Goal: Transaction & Acquisition: Purchase product/service

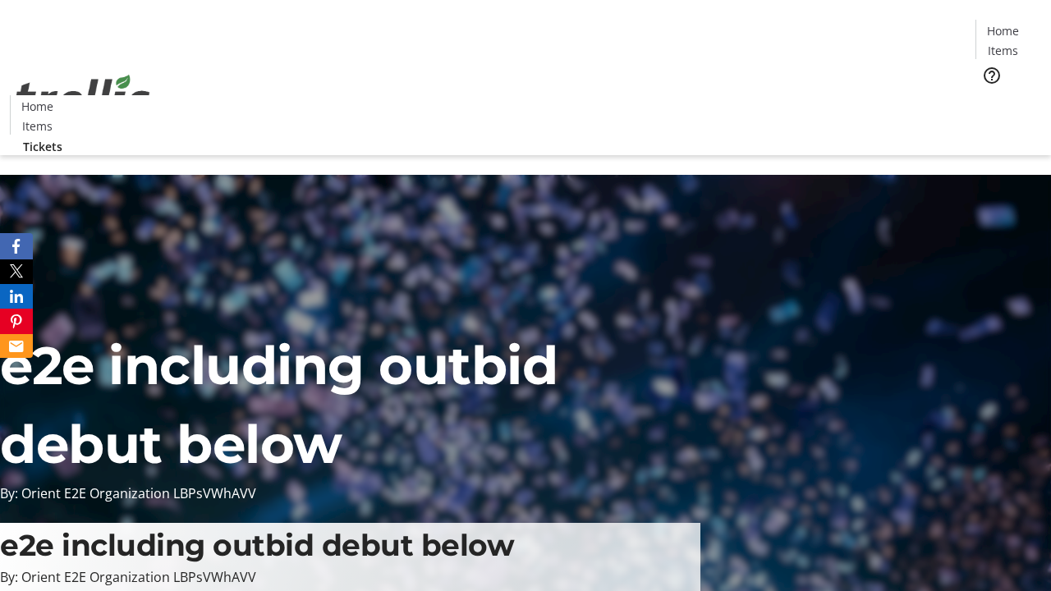
click at [988, 95] on span "Tickets" at bounding box center [1007, 103] width 39 height 17
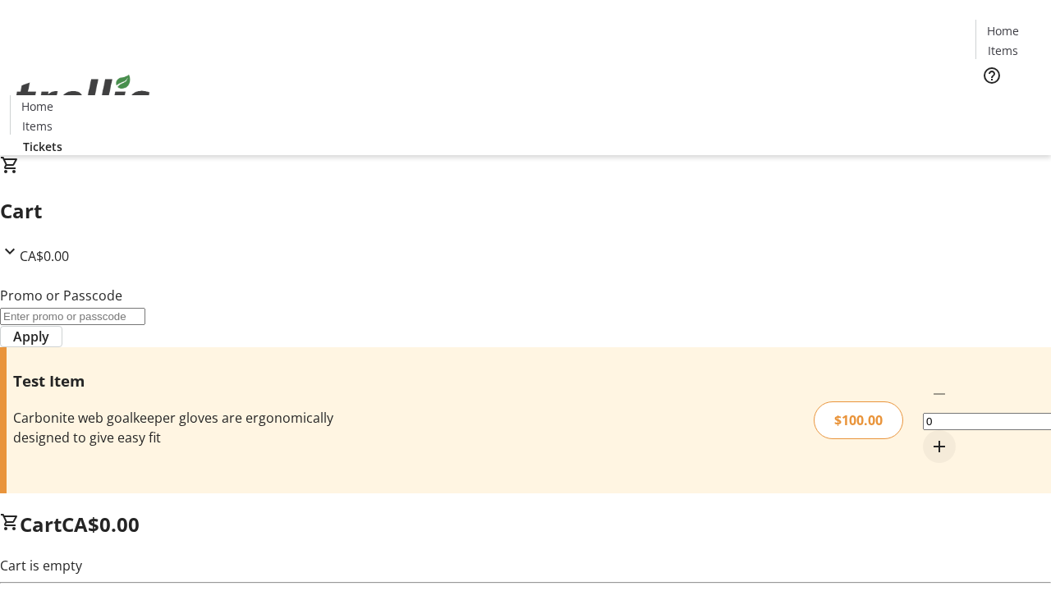
click at [929, 437] on mat-icon "Increment by one" at bounding box center [939, 447] width 20 height 20
type input "1"
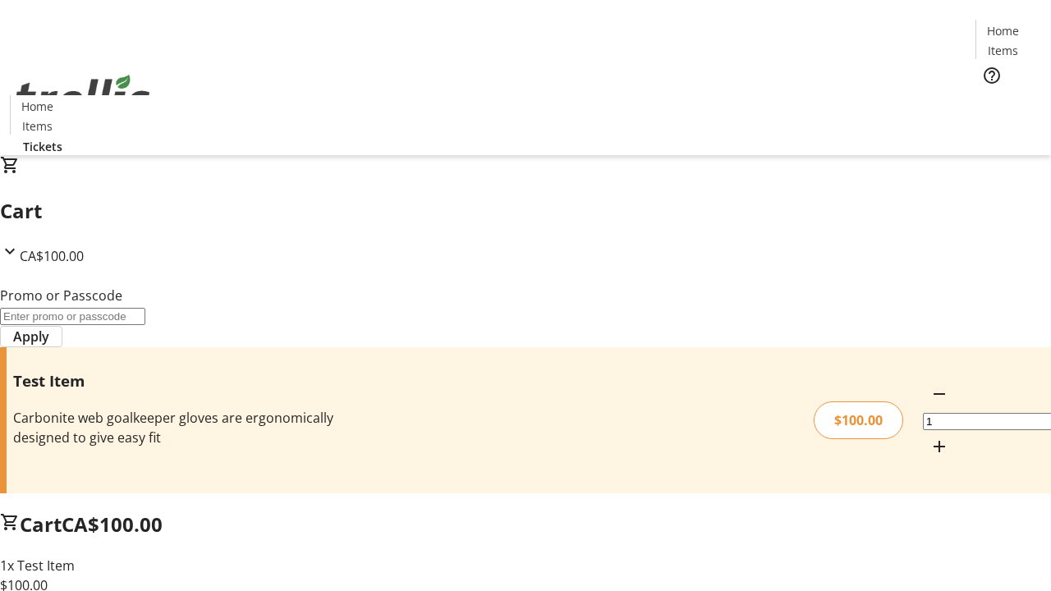
type input "FLAT"
